Goal: Navigation & Orientation: Find specific page/section

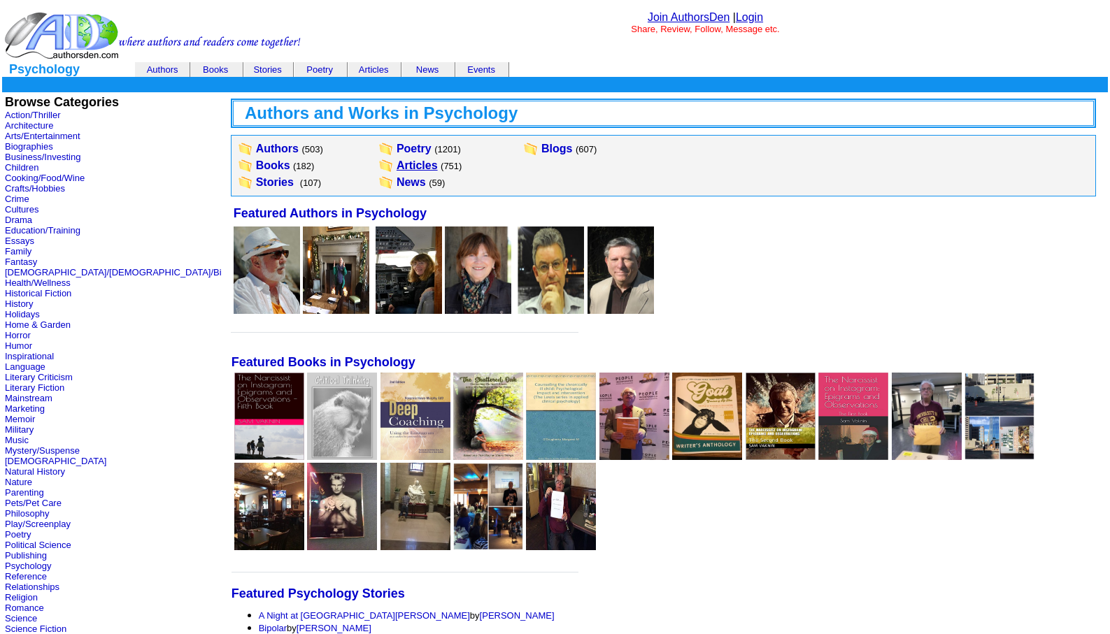
click at [397, 165] on link "Articles" at bounding box center [417, 165] width 41 height 12
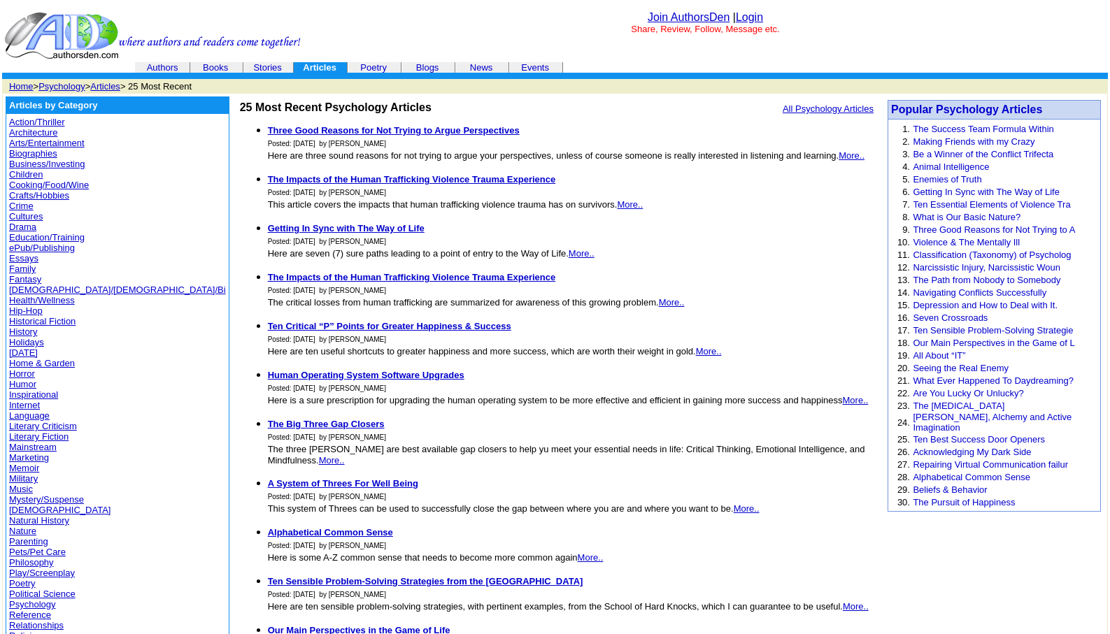
click at [61, 83] on link "Psychology" at bounding box center [61, 86] width 46 height 10
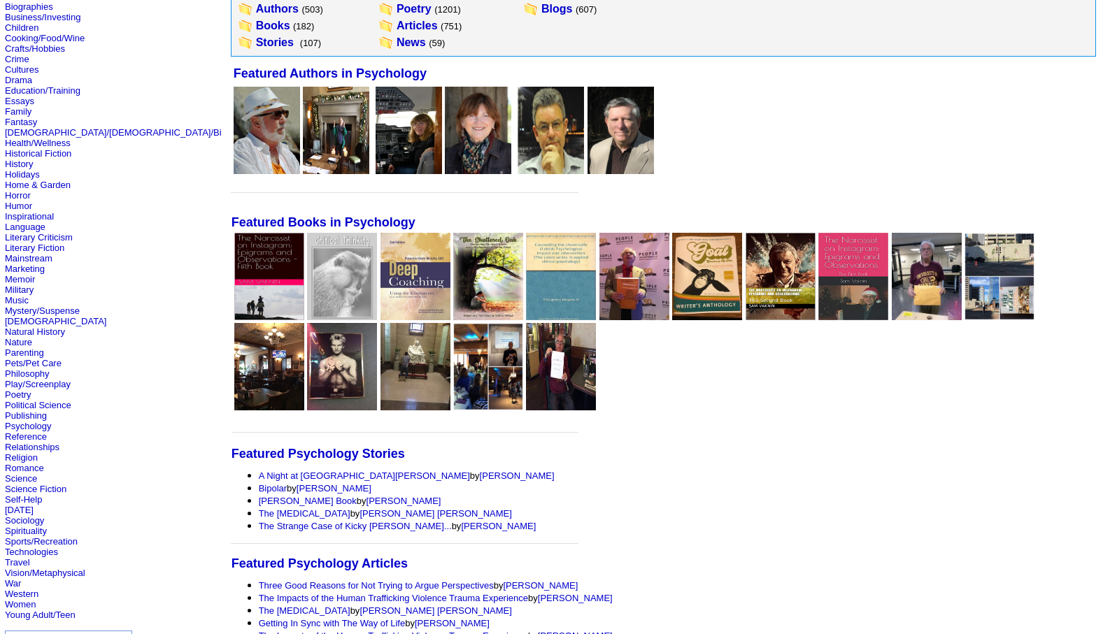
scroll to position [168, 0]
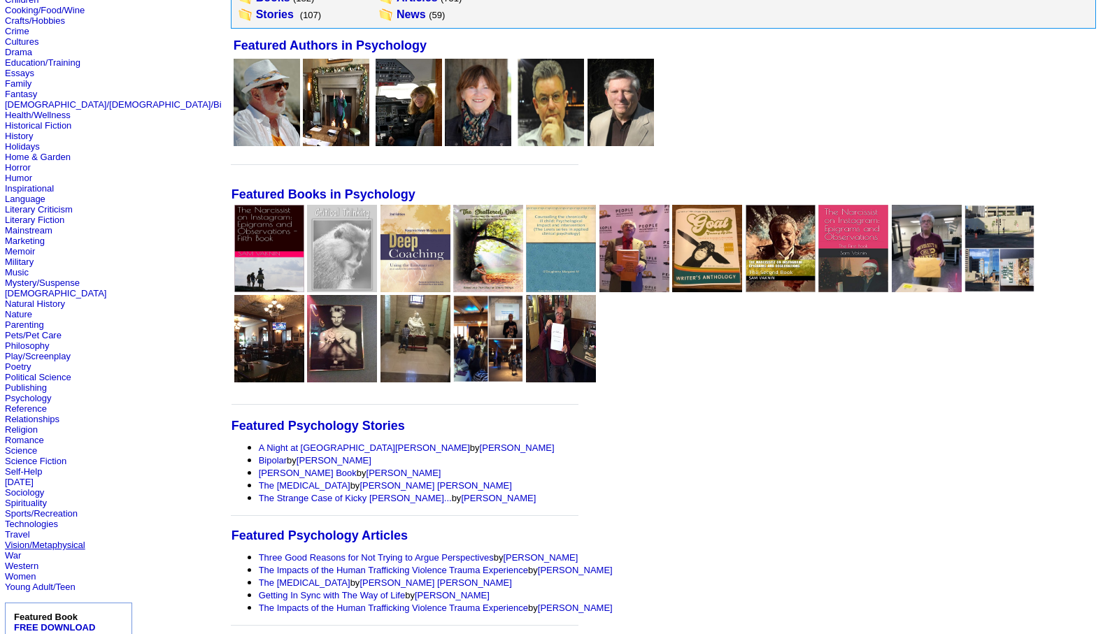
click at [27, 542] on link "Vision/Metaphysical" at bounding box center [45, 545] width 80 height 10
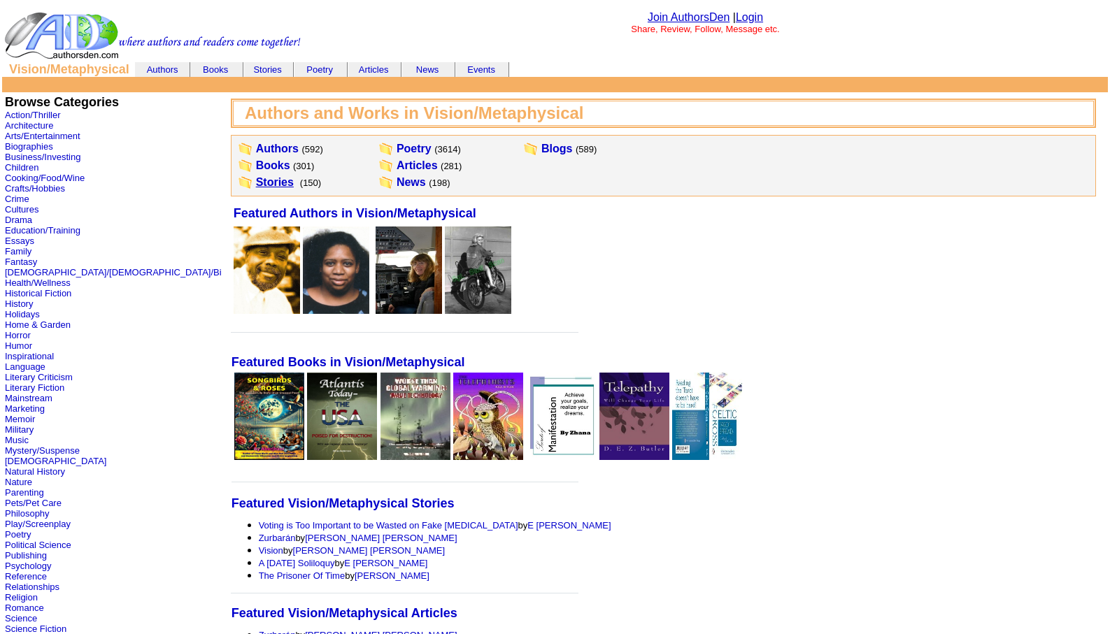
click at [256, 182] on link "Stories" at bounding box center [275, 182] width 38 height 12
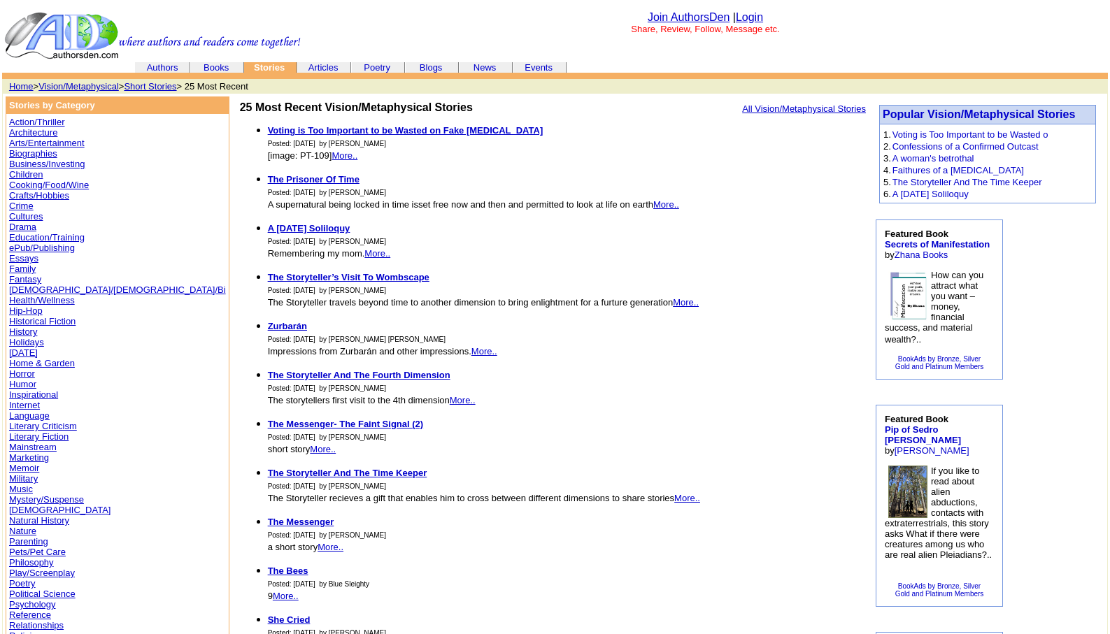
click at [19, 332] on link "History" at bounding box center [23, 332] width 28 height 10
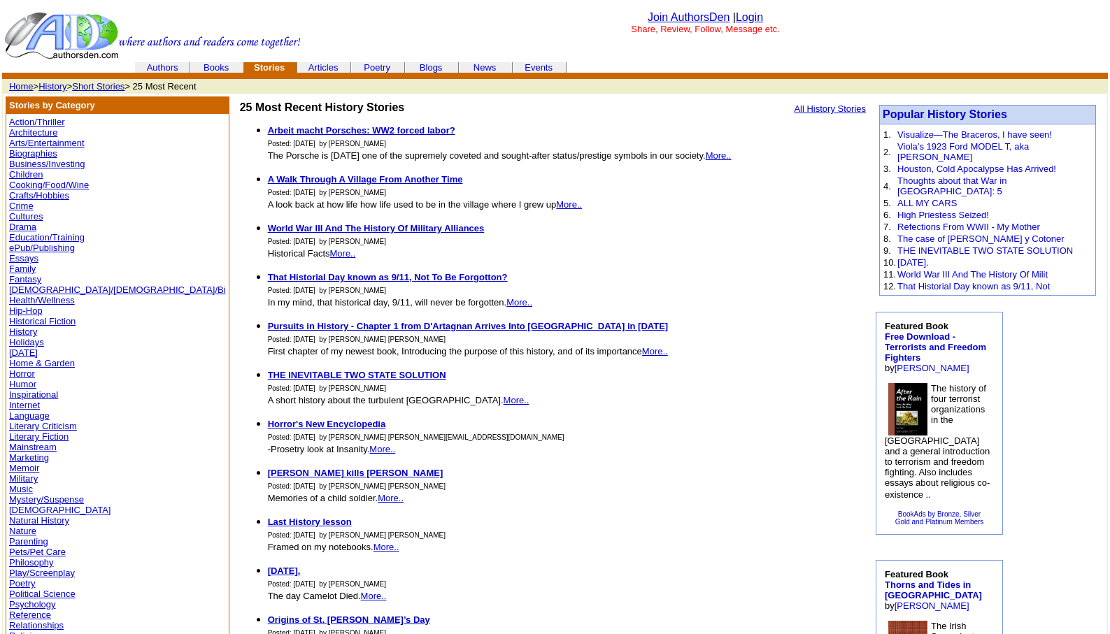
click at [20, 383] on link "Humor" at bounding box center [22, 384] width 27 height 10
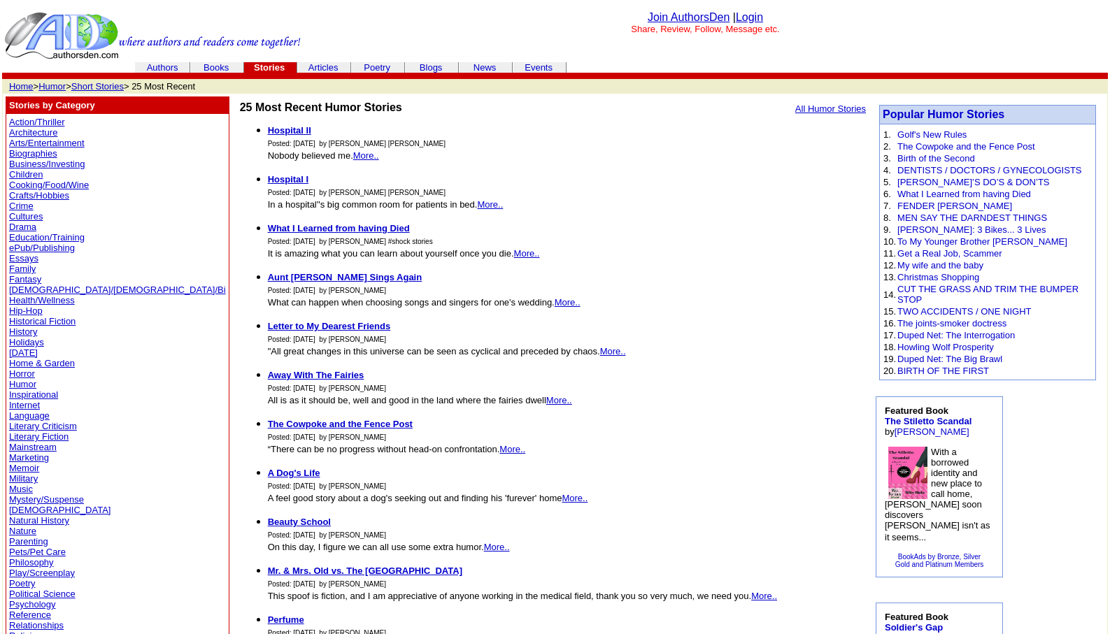
click at [55, 83] on link "Humor" at bounding box center [51, 86] width 27 height 10
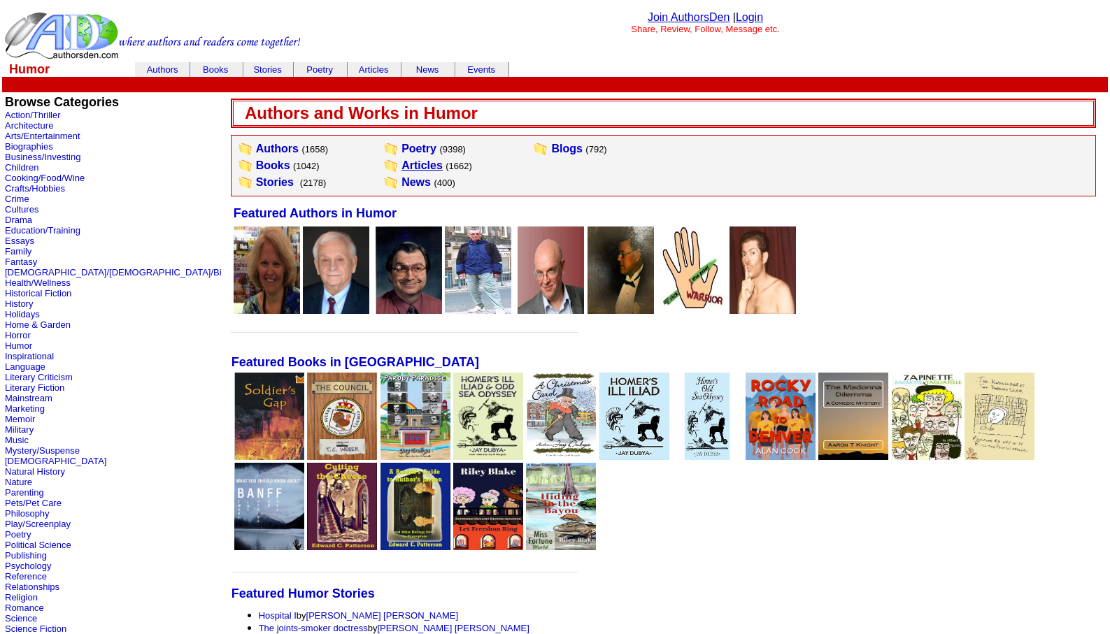
click at [401, 165] on link "Articles" at bounding box center [421, 165] width 41 height 12
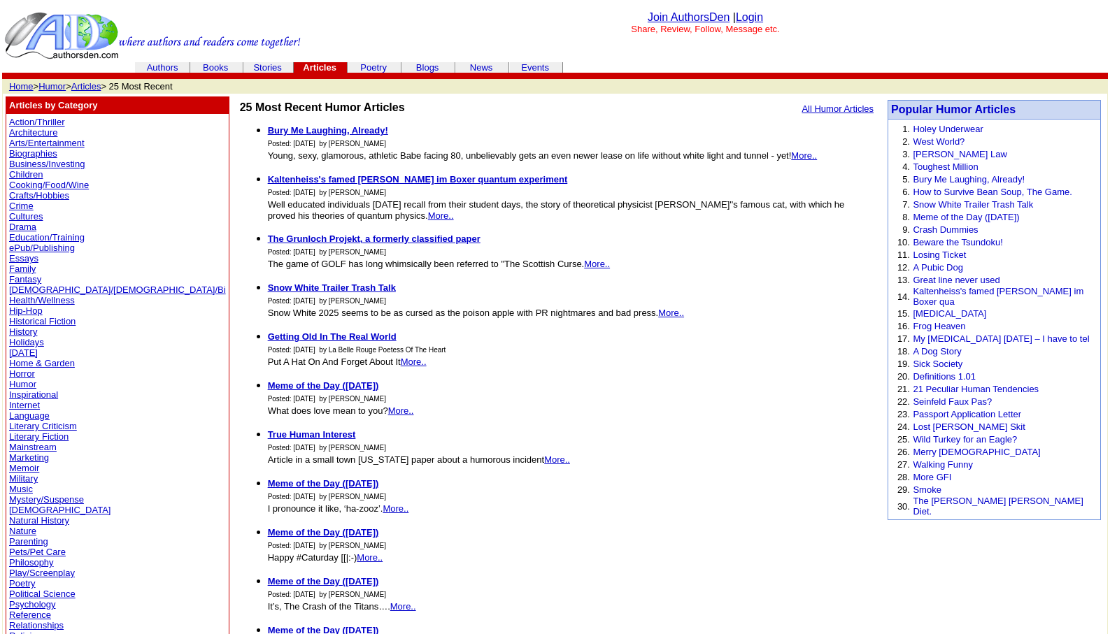
click at [22, 469] on link "Memoir" at bounding box center [24, 468] width 30 height 10
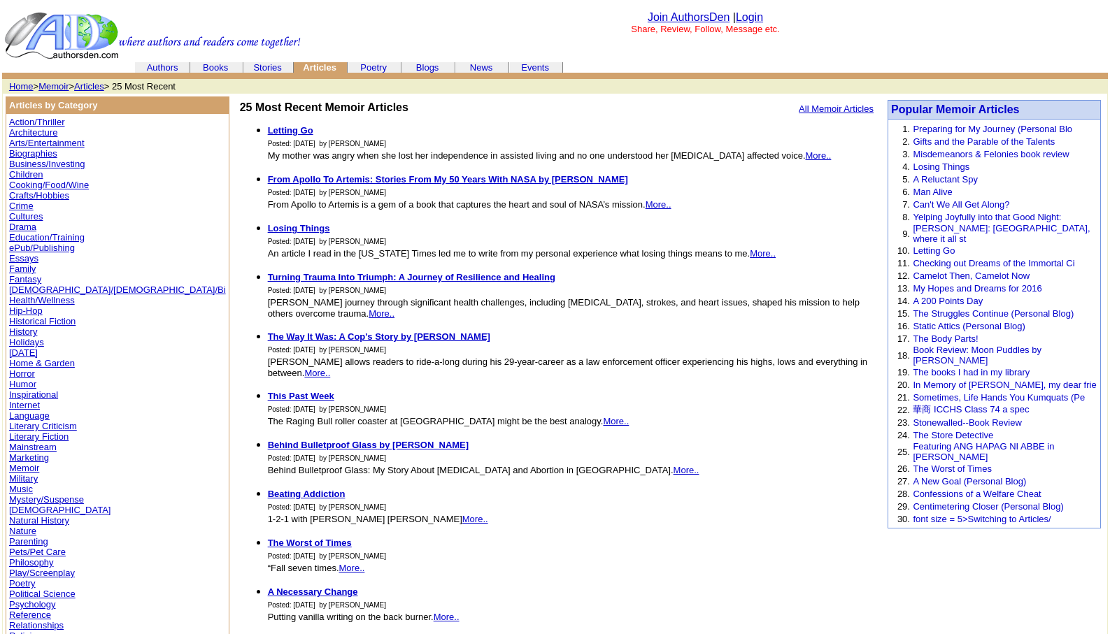
click at [24, 583] on link "Poetry" at bounding box center [22, 583] width 27 height 10
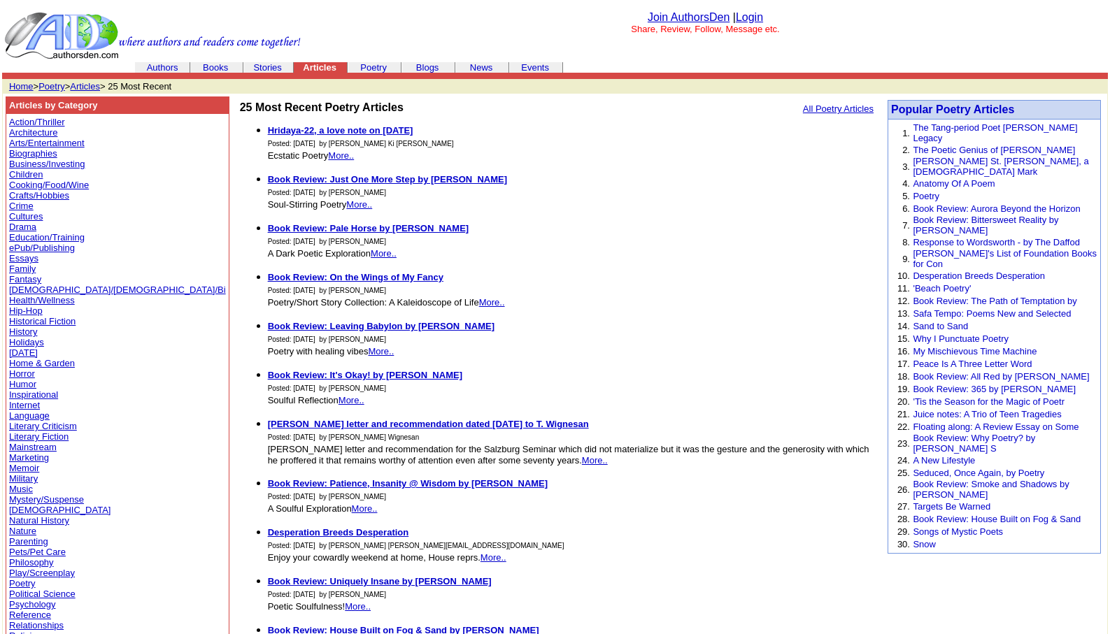
click at [52, 86] on link "Poetry" at bounding box center [51, 86] width 27 height 10
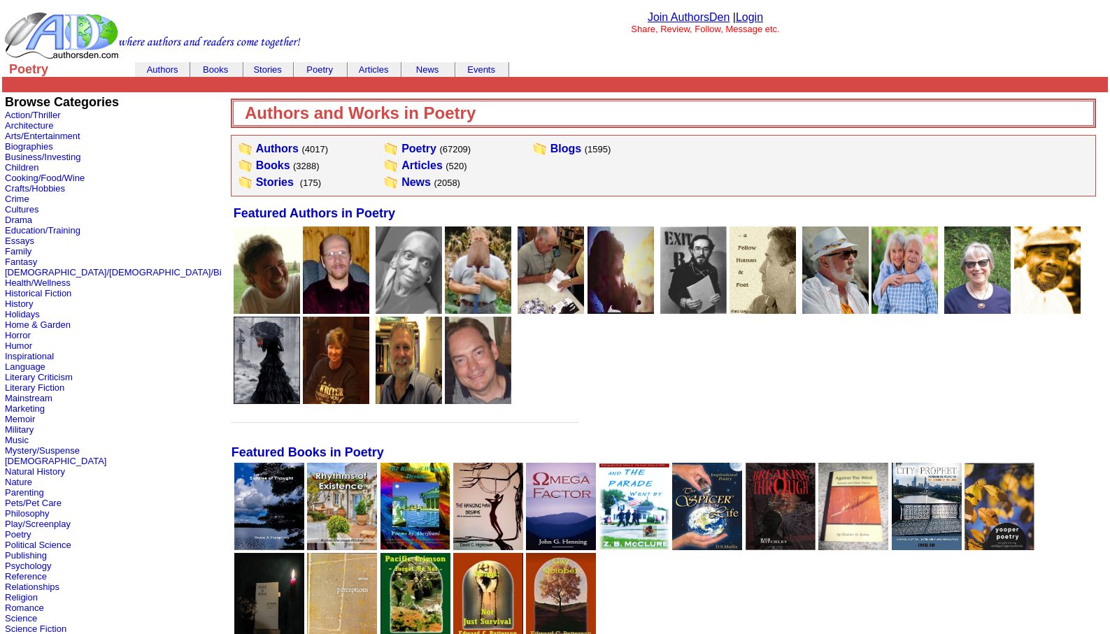
click at [748, 13] on link "Login" at bounding box center [749, 17] width 27 height 12
